Goal: Transaction & Acquisition: Purchase product/service

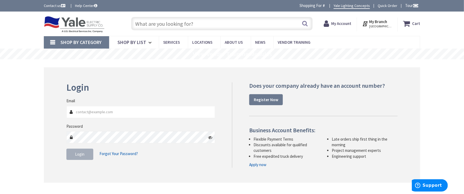
type input "[EMAIL_ADDRESS][DOMAIN_NAME]"
click at [89, 154] on button "Login" at bounding box center [79, 154] width 27 height 11
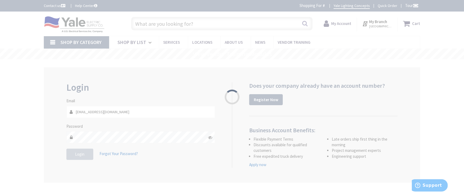
type input "[GEOGRAPHIC_DATA], [GEOGRAPHIC_DATA]"
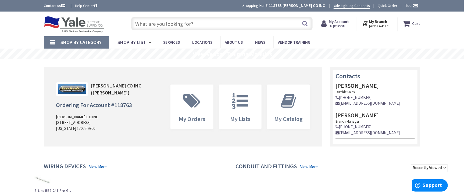
click at [172, 24] on input "text" at bounding box center [221, 23] width 181 height 13
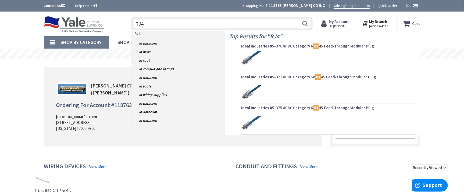
type input "RJ45"
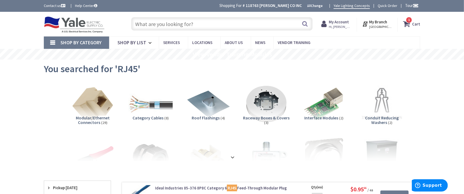
click at [185, 24] on input "text" at bounding box center [221, 23] width 181 height 13
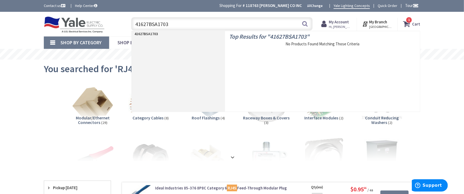
type input "41627BSA17030"
